Goal: Information Seeking & Learning: Learn about a topic

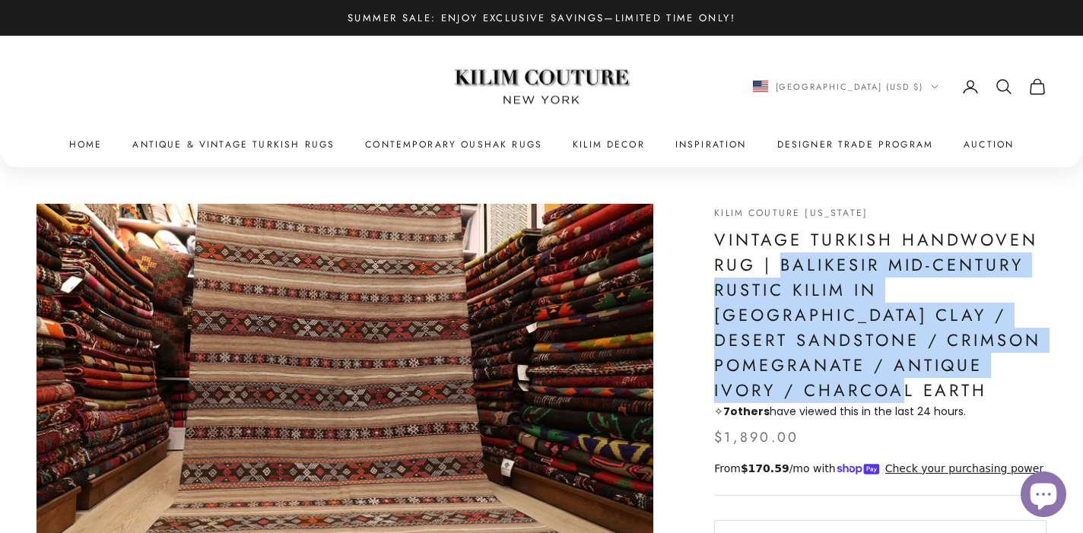
drag, startPoint x: 782, startPoint y: 266, endPoint x: 782, endPoint y: 387, distance: 120.9
click at [782, 387] on h1 "Vintage Turkish Handwoven Rug | Balikesir Mid-Century Rustic Kilim in [GEOGRAPH…" at bounding box center [880, 315] width 332 height 176
copy h1 "Balikesir Mid-Century Rustic Kilim in [GEOGRAPHIC_DATA] Clay / Desert Sandstone…"
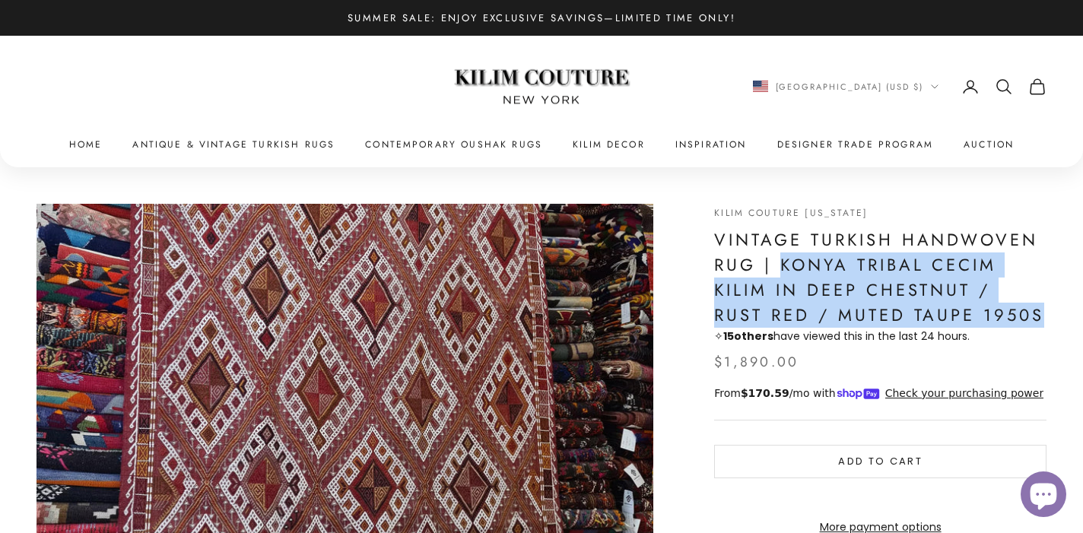
drag, startPoint x: 782, startPoint y: 262, endPoint x: 1044, endPoint y: 312, distance: 266.2
click at [1044, 312] on h1 "Vintage Turkish Handwoven Rug | Konya Tribal Cecim Kilim in Deep Chestnut / Rus…" at bounding box center [880, 277] width 332 height 100
